Goal: Communication & Community: Answer question/provide support

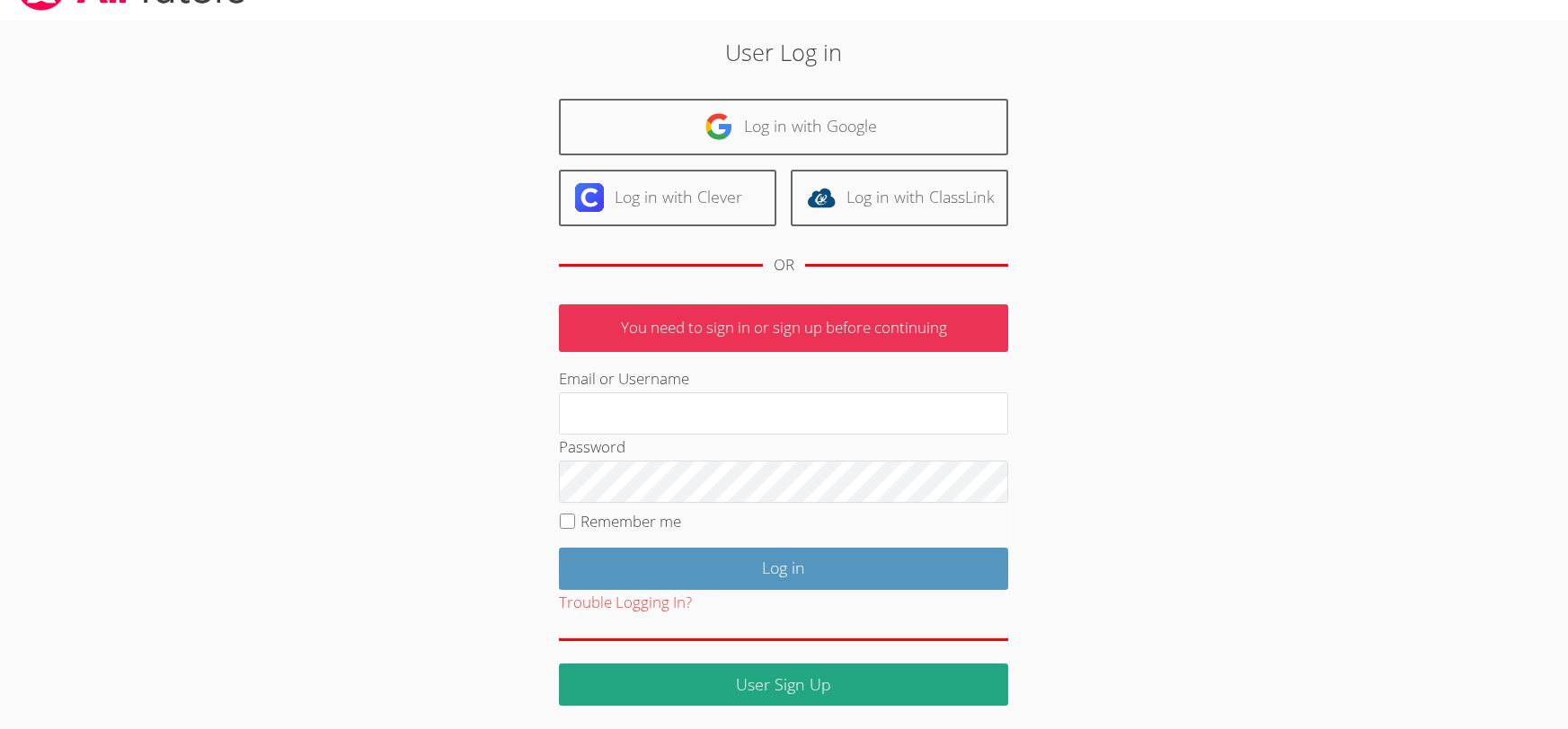
scroll to position [45, 0]
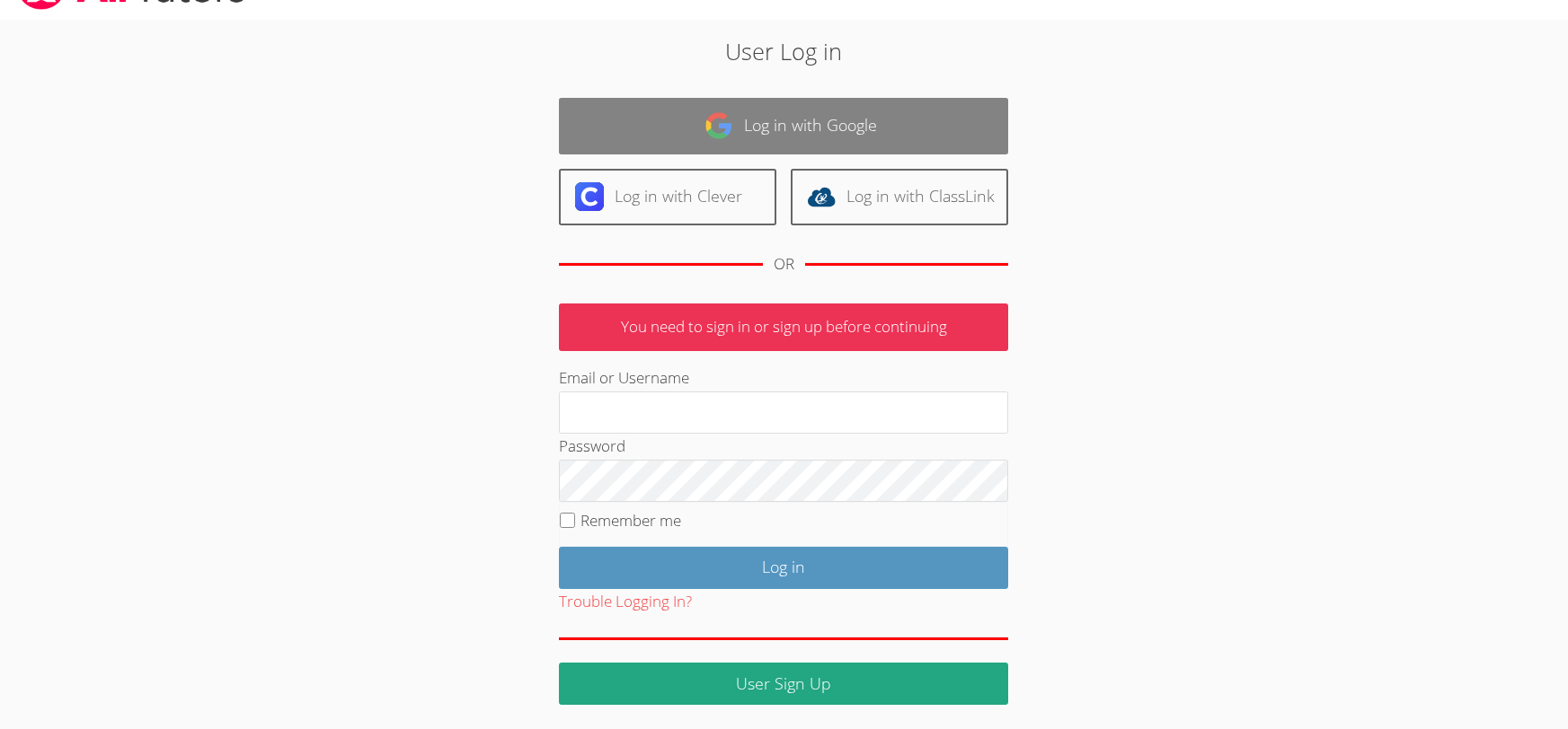
click at [775, 129] on link "Log in with Google" at bounding box center [783, 126] width 449 height 57
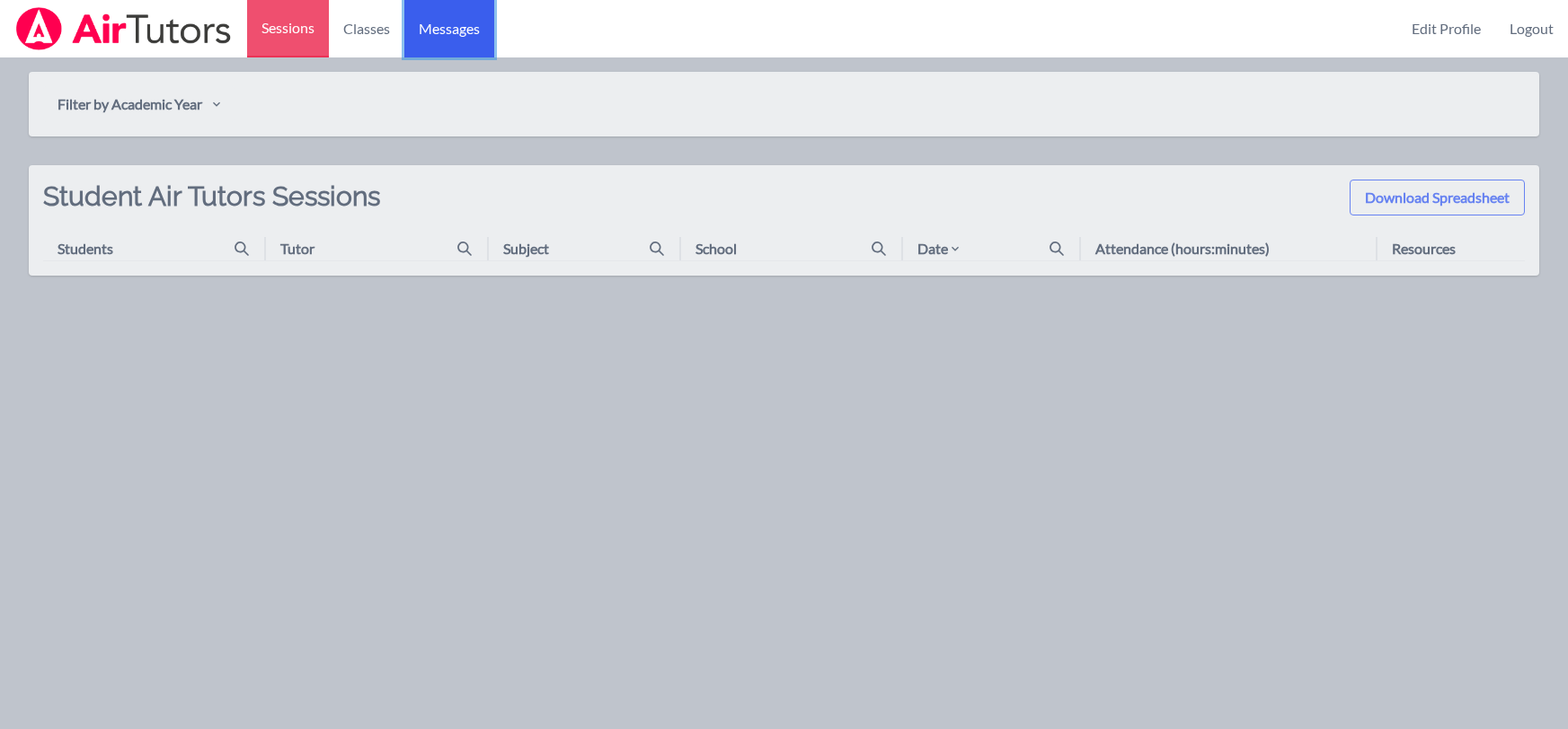
click at [466, 29] on span "Messages" at bounding box center [448, 28] width 61 height 21
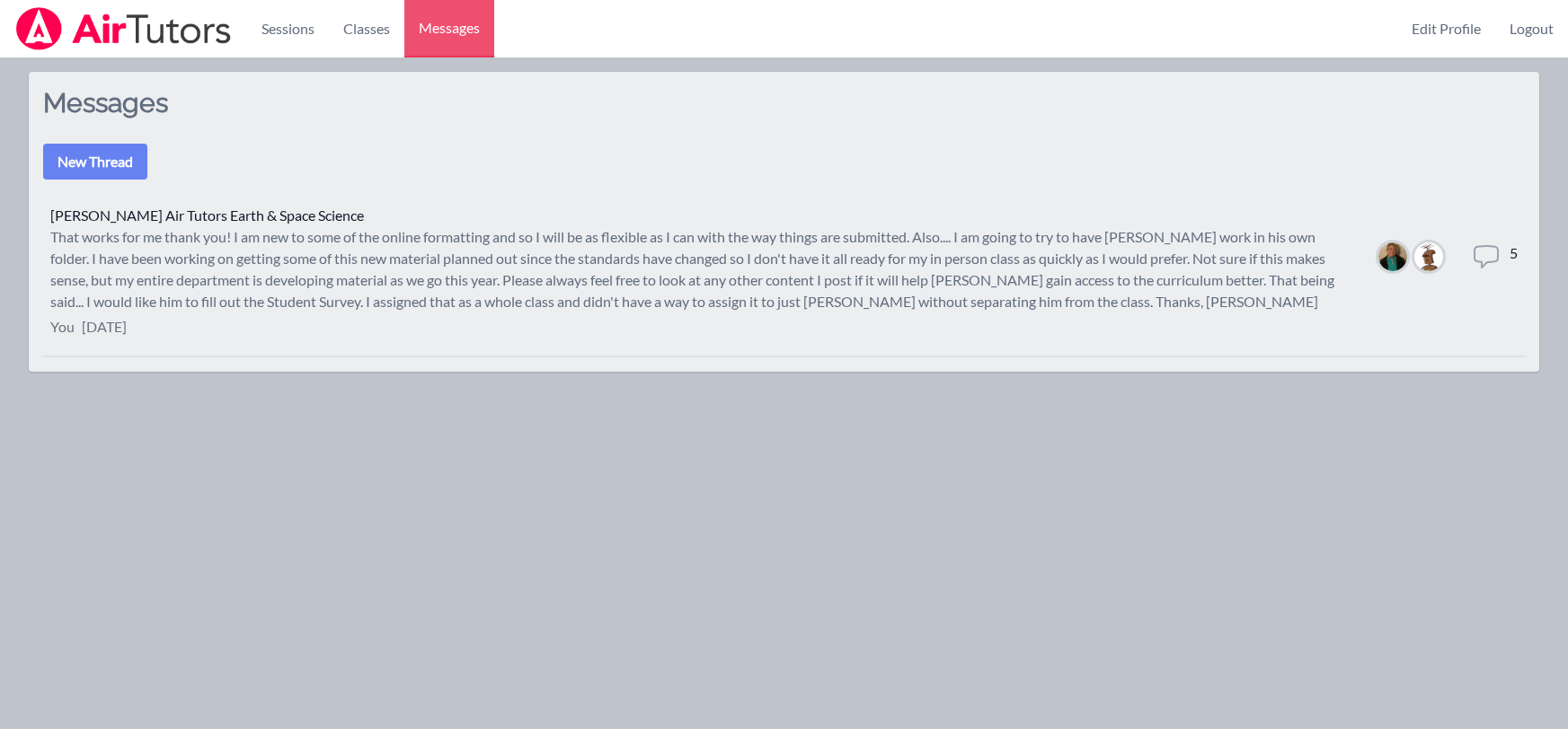
click at [1481, 257] on icon at bounding box center [1486, 257] width 29 height 29
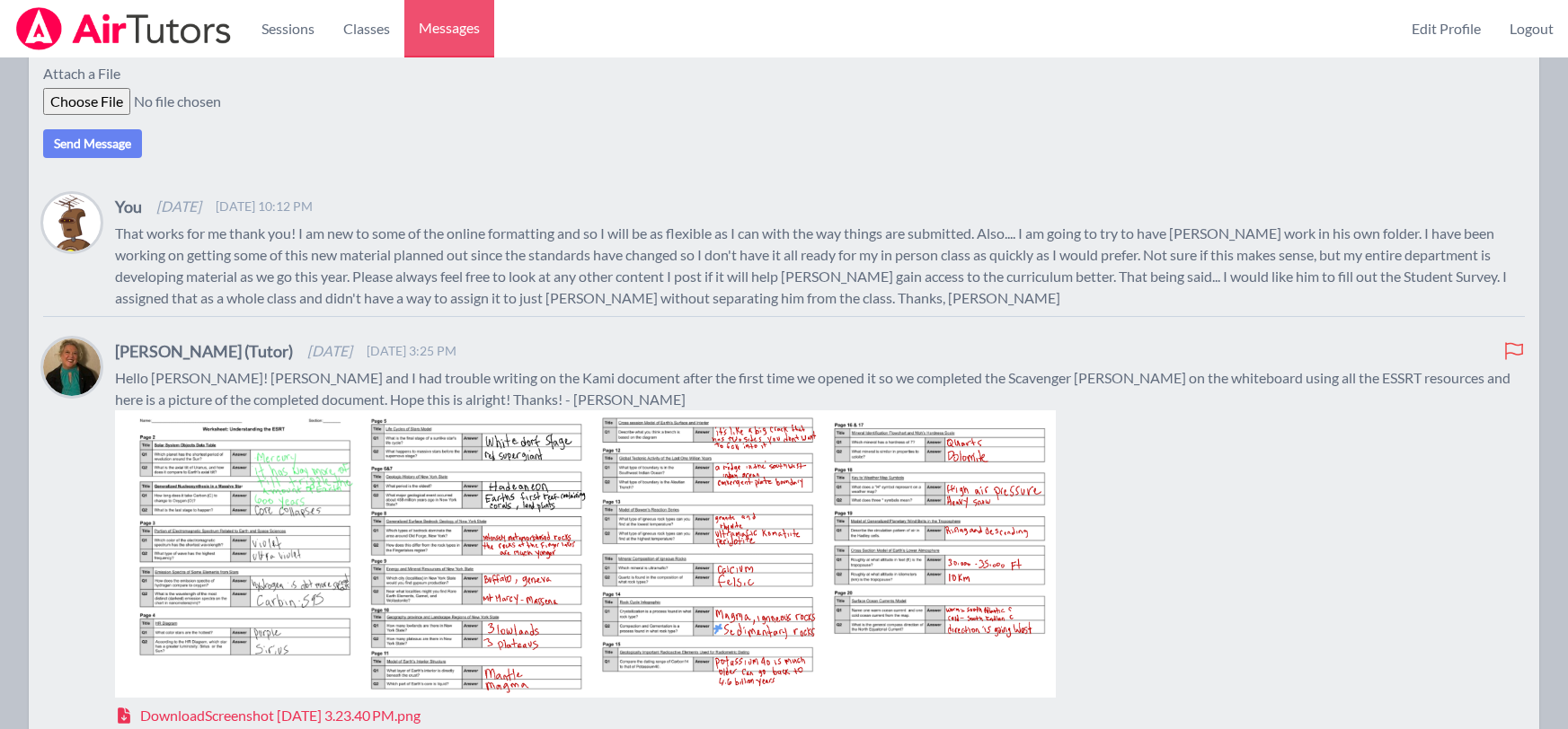
scroll to position [119, 0]
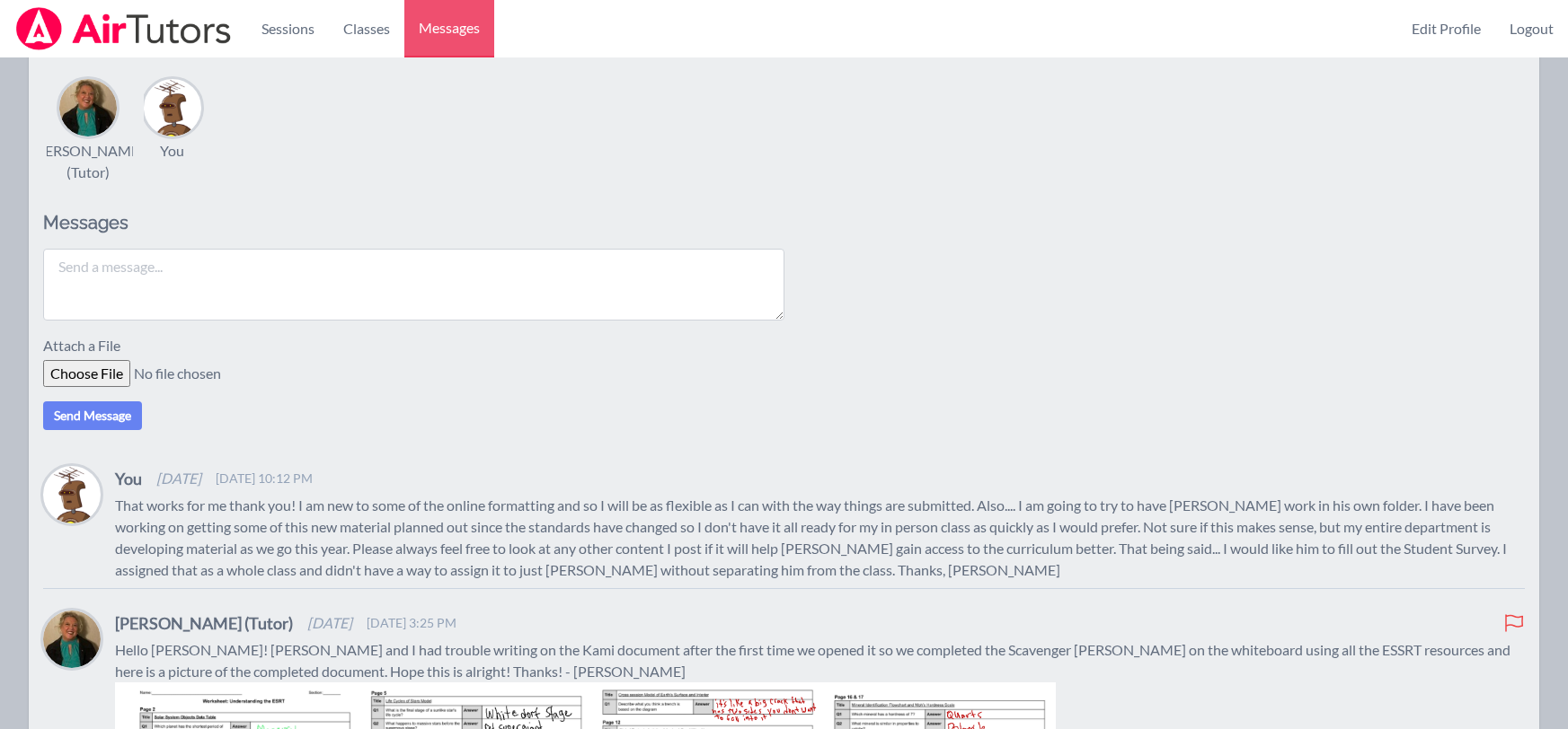
click at [199, 259] on textarea at bounding box center [414, 284] width 742 height 72
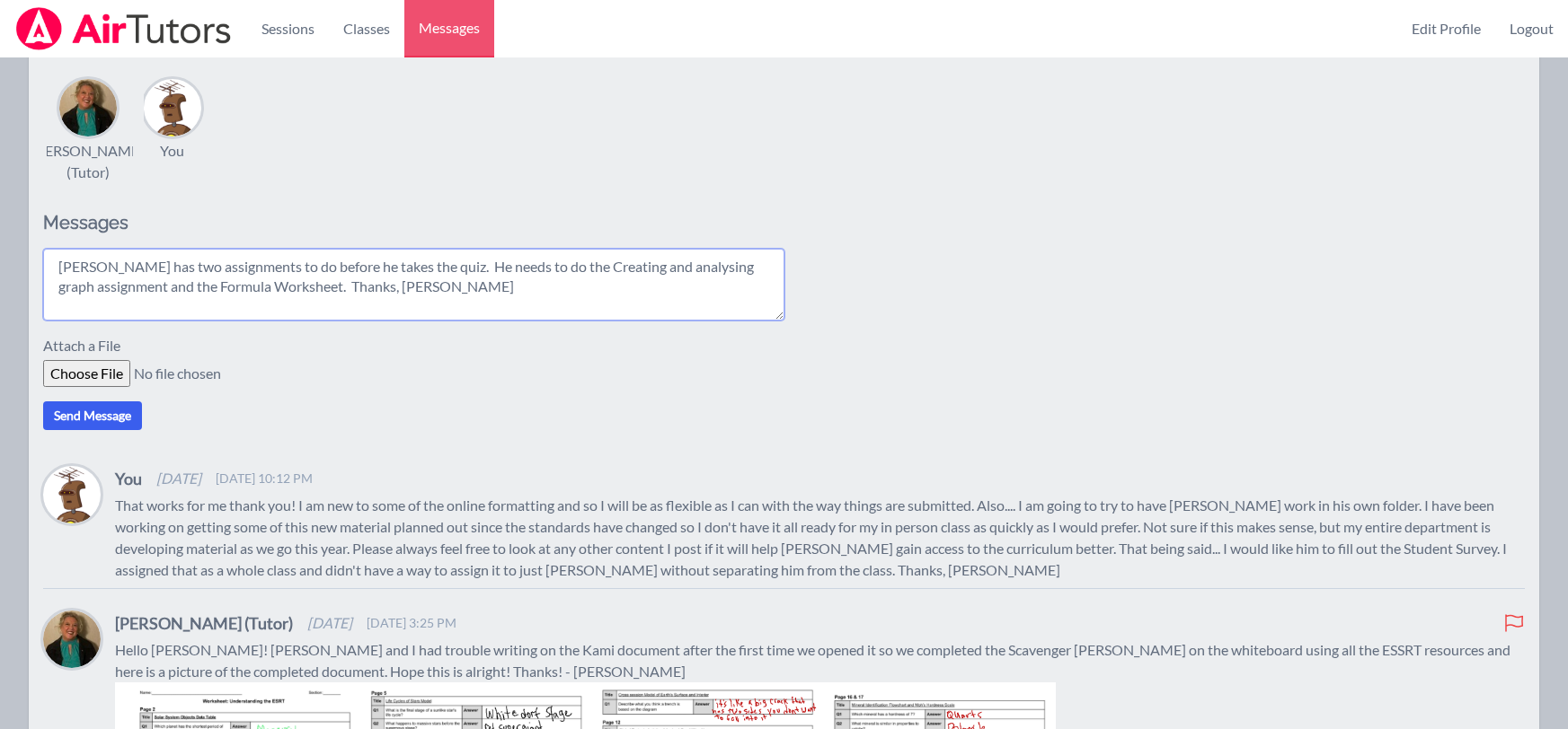
type textarea "[PERSON_NAME] has two assignments to do before he takes the quiz. He needs to d…"
click at [69, 421] on button "Send Message" at bounding box center [92, 415] width 99 height 29
